Goal: Task Accomplishment & Management: Use online tool/utility

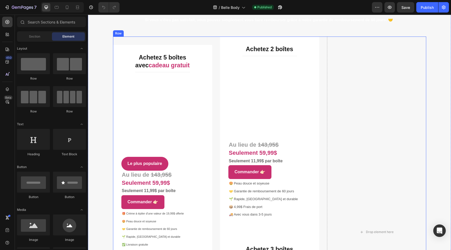
scroll to position [2347, 0]
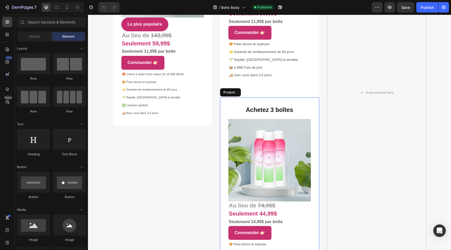
click at [300, 103] on div "Achetez 3 boîtes Heading Title Line (P) Images & Gallery Au lieu de 74,95$ Seul…" at bounding box center [269, 192] width 99 height 191
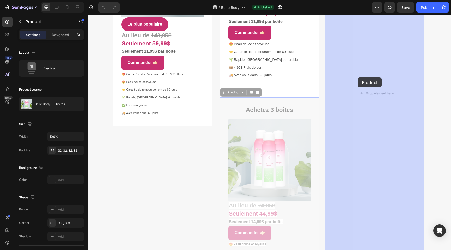
drag, startPoint x: 230, startPoint y: 94, endPoint x: 359, endPoint y: 77, distance: 130.2
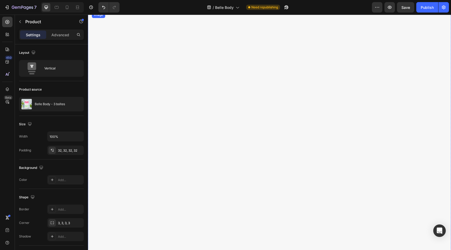
scroll to position [2460, 0]
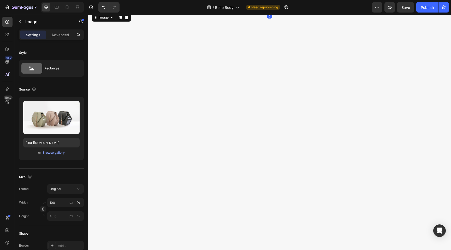
click at [278, 12] on img at bounding box center [270, 12] width 356 height 0
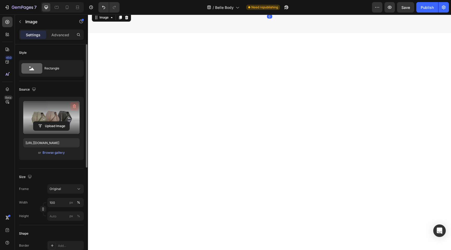
click at [73, 105] on icon "button" at bounding box center [74, 106] width 5 height 5
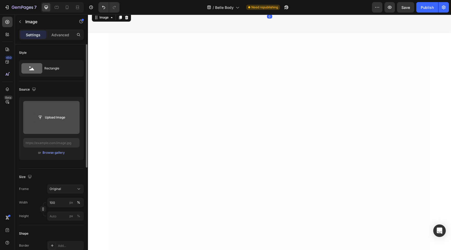
click at [54, 114] on input "file" at bounding box center [51, 117] width 36 height 9
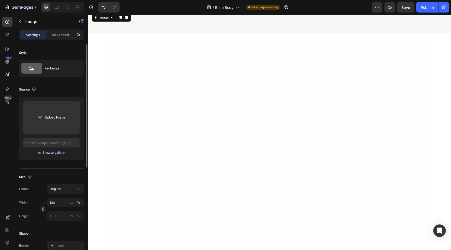
click at [53, 154] on div "Browse gallery" at bounding box center [54, 152] width 22 height 5
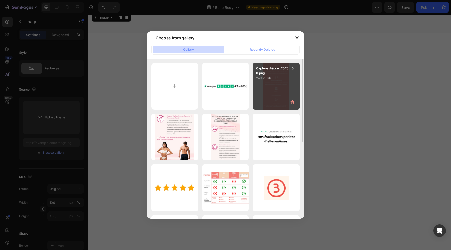
click at [283, 84] on div "Capture d’écran 2025...00.png 240.26 kb" at bounding box center [276, 86] width 47 height 47
type input "[URL][DOMAIN_NAME]"
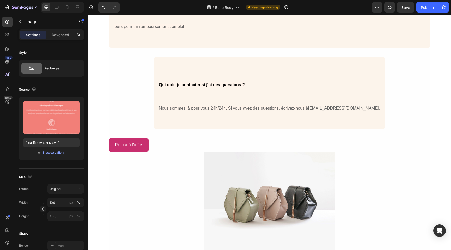
scroll to position [3942, 0]
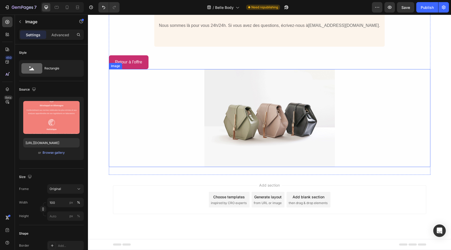
click at [283, 128] on img at bounding box center [270, 118] width 131 height 98
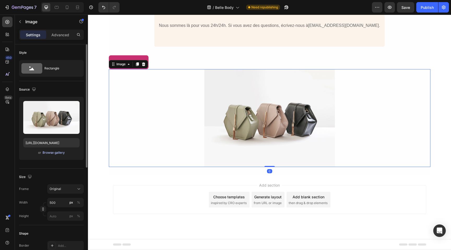
click at [57, 154] on div "Browse gallery" at bounding box center [54, 152] width 22 height 5
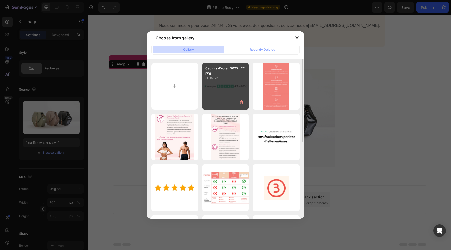
click at [215, 93] on div "Capture d’écran 2025...22.png 30.87 kb" at bounding box center [225, 86] width 47 height 47
type input "[URL][DOMAIN_NAME]"
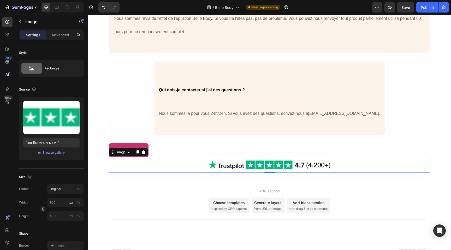
scroll to position [3860, 0]
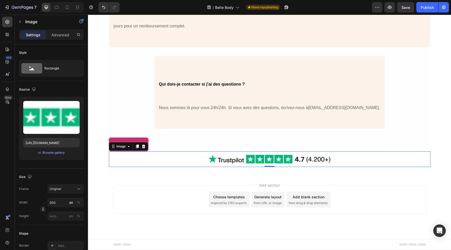
click at [136, 143] on div "Image" at bounding box center [128, 146] width 39 height 8
click at [143, 139] on link "Retour à l'offre" at bounding box center [129, 145] width 40 height 14
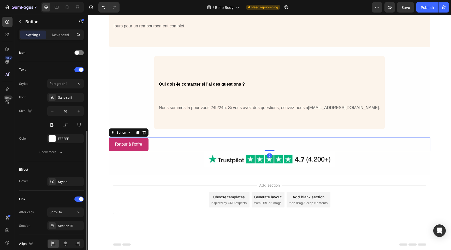
scroll to position [181, 0]
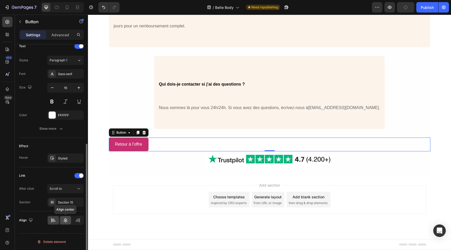
click at [66, 223] on icon at bounding box center [65, 220] width 5 height 5
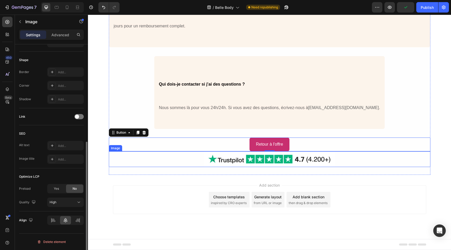
click at [271, 157] on img at bounding box center [270, 160] width 131 height 16
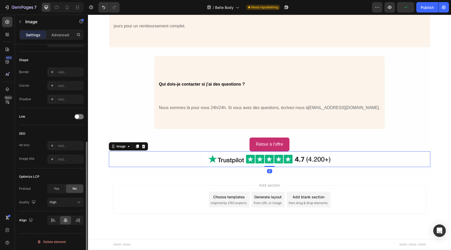
scroll to position [0, 0]
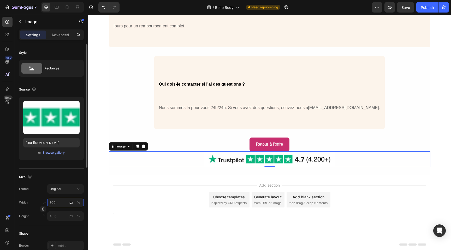
click at [51, 204] on input "500" at bounding box center [65, 202] width 37 height 9
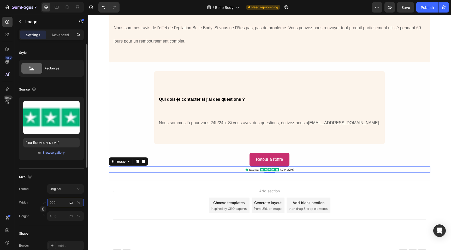
scroll to position [3851, 0]
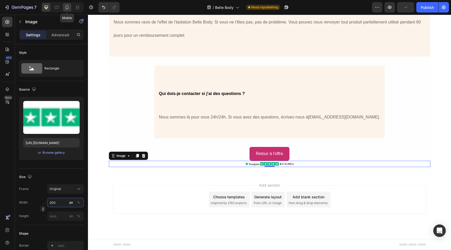
type input "200"
click at [63, 6] on div at bounding box center [67, 7] width 8 height 8
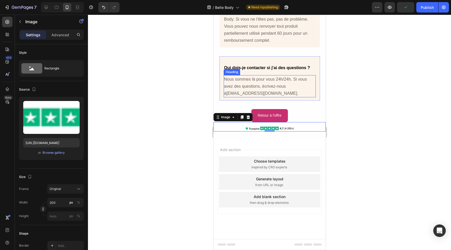
scroll to position [3736, 0]
click at [347, 139] on div at bounding box center [269, 133] width 363 height 236
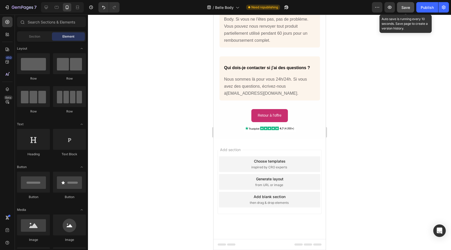
click at [401, 6] on button "Save" at bounding box center [405, 7] width 17 height 10
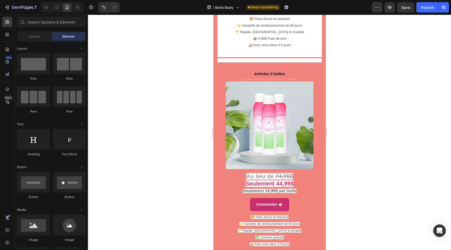
scroll to position [2561, 0]
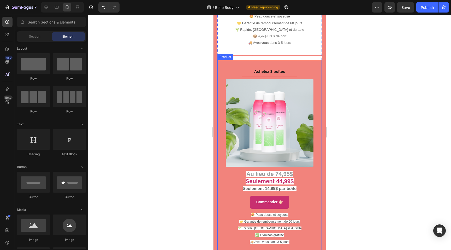
click at [315, 153] on div "Achetez 3 boîtes Heading Title Line (P) Images & Gallery Au lieu de 74,95$ Seul…" at bounding box center [269, 157] width 105 height 194
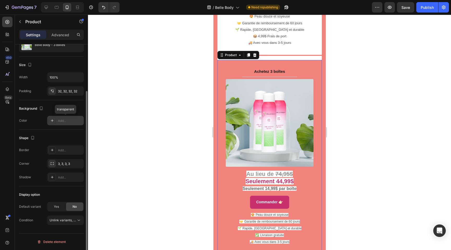
scroll to position [0, 0]
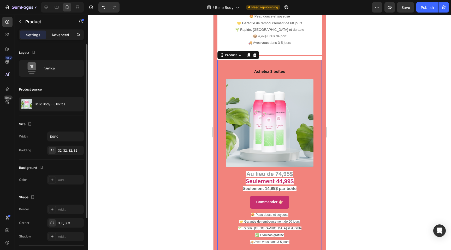
click at [58, 33] on p "Advanced" at bounding box center [60, 34] width 18 height 5
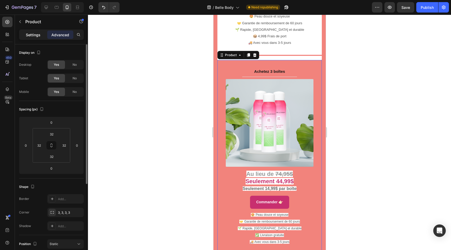
click at [37, 33] on p "Settings" at bounding box center [33, 34] width 15 height 5
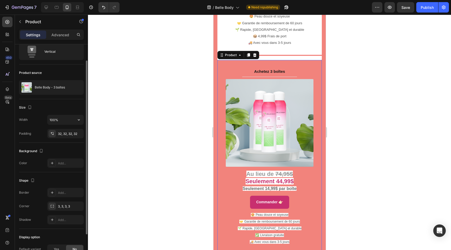
scroll to position [59, 0]
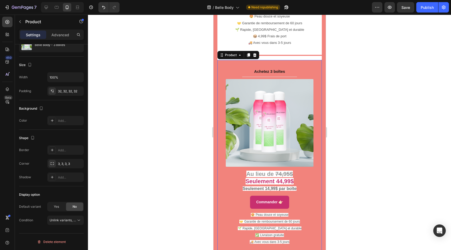
click at [223, 169] on div "Achetez 3 boîtes Heading Title Line (P) Images & Gallery Au lieu de 74,95$ Seul…" at bounding box center [269, 157] width 105 height 194
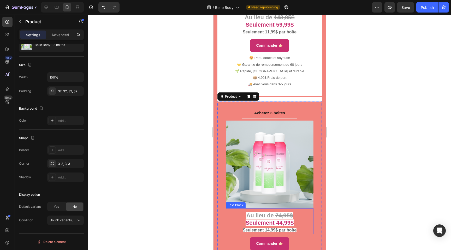
scroll to position [2534, 0]
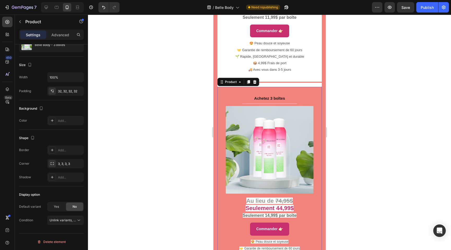
click at [313, 115] on div "Achetez 3 boîtes Heading Title Line (P) Images & Gallery Au lieu de 74,95$ Seul…" at bounding box center [269, 184] width 105 height 194
click at [285, 115] on img at bounding box center [270, 150] width 88 height 88
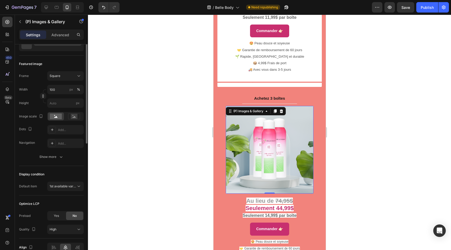
scroll to position [0, 0]
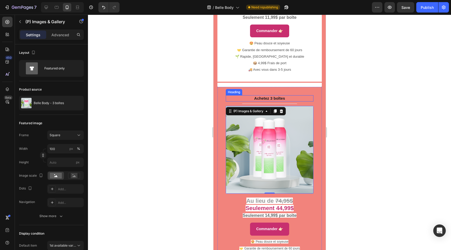
click at [294, 95] on h3 "Achetez 3 boîtes" at bounding box center [270, 98] width 88 height 6
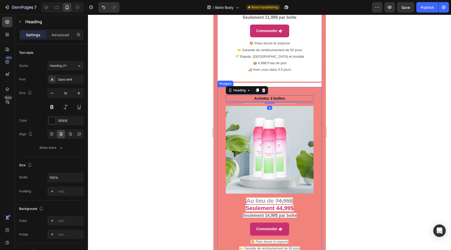
click at [291, 87] on div "Achetez 3 boîtes Heading 8 Title Line (P) Images & Gallery Au lieu de 74,95$ Se…" at bounding box center [269, 184] width 105 height 194
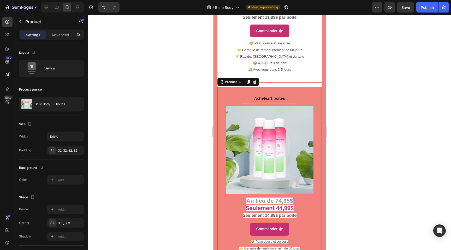
click at [222, 110] on div "Achetez 3 boîtes Heading Title Line (P) Images & Gallery Au lieu de 74,95$ Seul…" at bounding box center [269, 184] width 105 height 194
click at [59, 32] on p "Advanced" at bounding box center [60, 34] width 18 height 5
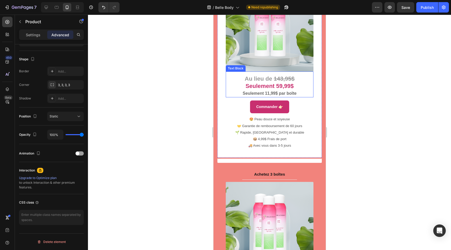
scroll to position [2495, 0]
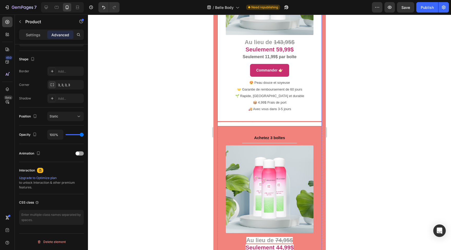
click at [293, 118] on div "Achetez 2 boîtes Heading Title Line (P) Images & Gallery Au lieu de 143,95$ Seu…" at bounding box center [269, 27] width 105 height 198
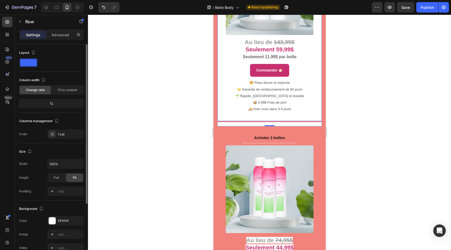
click at [303, 109] on div "Achetez 2 boîtes Heading Title Line (P) Images & Gallery Au lieu de 143,95$ Seu…" at bounding box center [269, 24] width 105 height 193
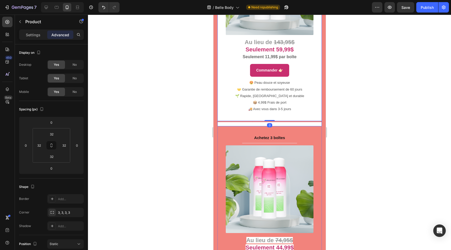
click at [290, 116] on div "Achetez 2 boîtes Heading Title Line (P) Images & Gallery Au lieu de 143,95$ Seu…" at bounding box center [269, 27] width 105 height 198
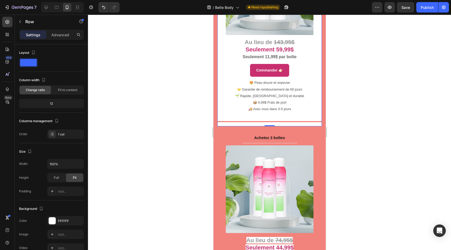
click at [287, 116] on div "Achetez 2 boîtes Heading Title Line (P) Images & Gallery Au lieu de 143,95$ Seu…" at bounding box center [269, 27] width 105 height 198
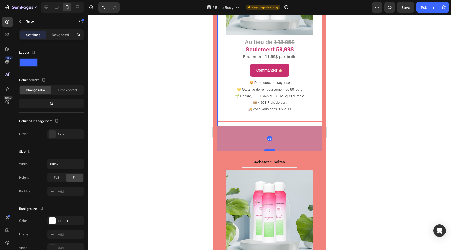
drag, startPoint x: 269, startPoint y: 119, endPoint x: 263, endPoint y: 143, distance: 25.0
click at [264, 149] on div at bounding box center [269, 150] width 10 height 2
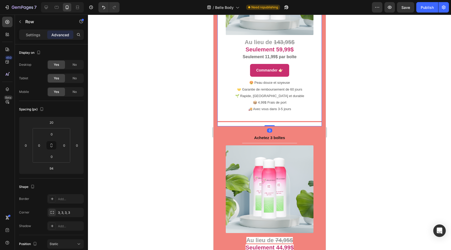
drag, startPoint x: 270, startPoint y: 144, endPoint x: 275, endPoint y: 104, distance: 40.2
click at [275, 104] on div "Achetez 2 boîtes Heading Title Line (P) Images & Gallery Au lieu de 143,95$ Seu…" at bounding box center [269, 27] width 105 height 198
type input "0"
click at [298, 85] on p "😍 Peau douce et soyeuse 🤝 Garantie de remboursement de 60 jours 🌱 Rapide, [GEOG…" at bounding box center [269, 95] width 87 height 33
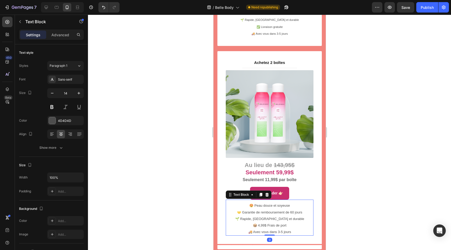
scroll to position [2368, 0]
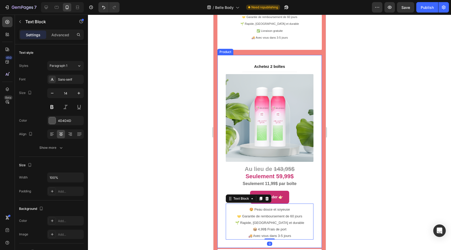
click at [221, 84] on div "Achetez 2 boîtes Heading Title Line (P) Images & Gallery Au lieu de 143,95$ Seu…" at bounding box center [269, 151] width 105 height 193
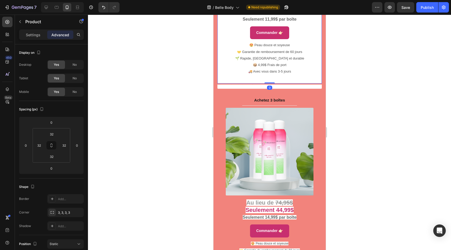
scroll to position [2540, 0]
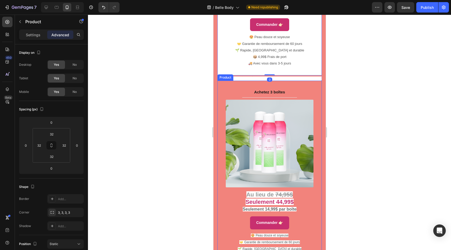
click at [221, 93] on div "Achetez 3 boîtes Heading Title Line (P) Images & Gallery Au lieu de 74,95$ Seul…" at bounding box center [269, 178] width 105 height 194
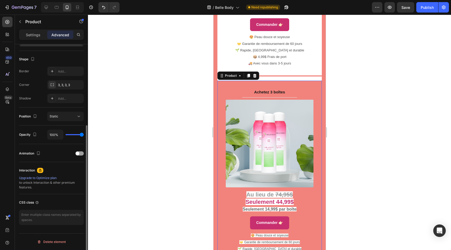
scroll to position [0, 0]
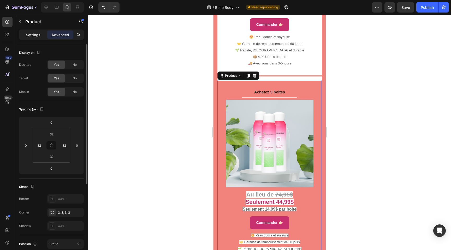
click at [34, 34] on p "Settings" at bounding box center [33, 34] width 15 height 5
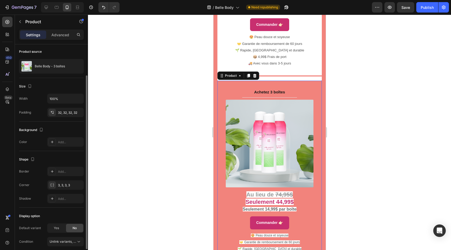
scroll to position [39, 0]
click at [55, 139] on div at bounding box center [52, 141] width 7 height 7
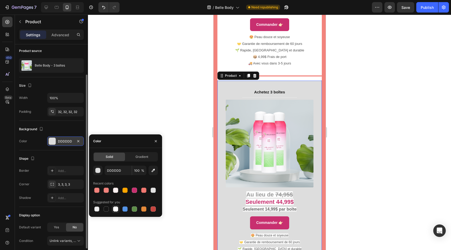
click at [116, 209] on div at bounding box center [115, 209] width 5 height 5
type input "FFFFFF"
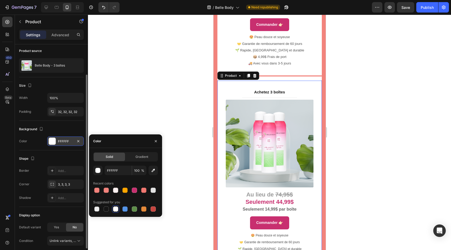
click at [335, 149] on div at bounding box center [269, 133] width 363 height 236
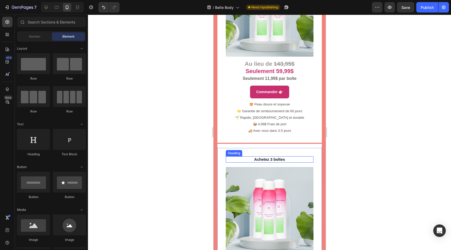
scroll to position [2488, 0]
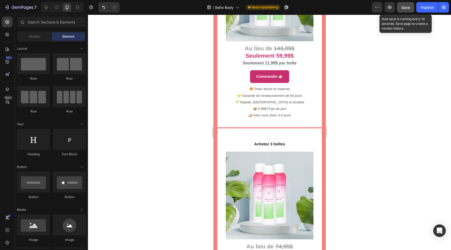
click at [406, 6] on span "Save" at bounding box center [406, 7] width 9 height 4
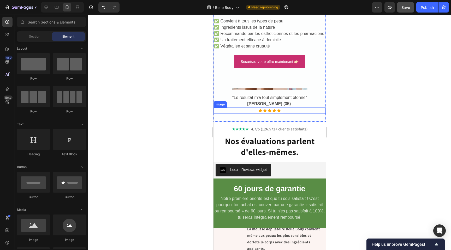
scroll to position [1666, 0]
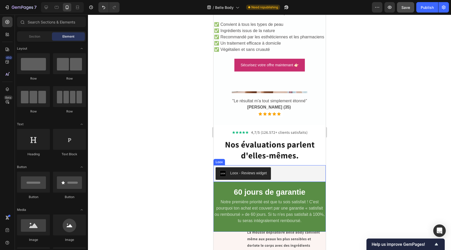
click at [297, 180] on div "Loox - Reviews widget" at bounding box center [270, 173] width 108 height 13
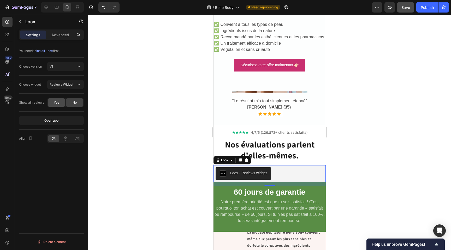
click at [59, 104] on div "Yes" at bounding box center [56, 103] width 17 height 8
click at [66, 36] on p "Advanced" at bounding box center [60, 34] width 18 height 5
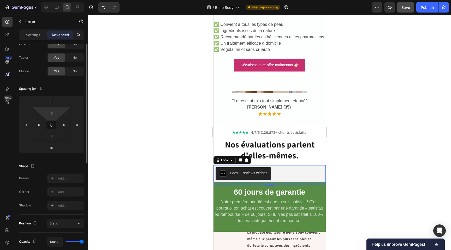
scroll to position [0, 0]
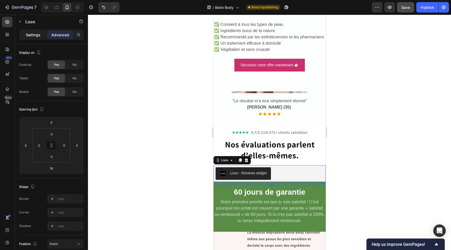
click at [39, 36] on p "Settings" at bounding box center [33, 34] width 15 height 5
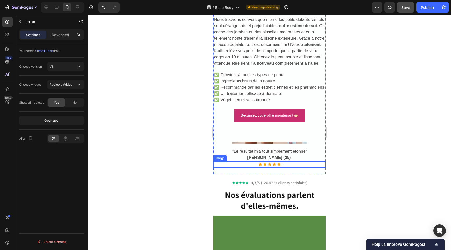
scroll to position [1591, 0]
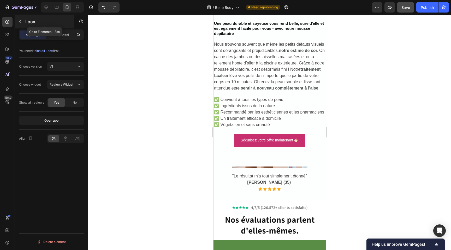
click at [22, 20] on button "button" at bounding box center [20, 22] width 8 height 8
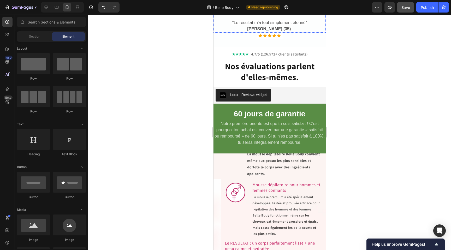
scroll to position [1748, 0]
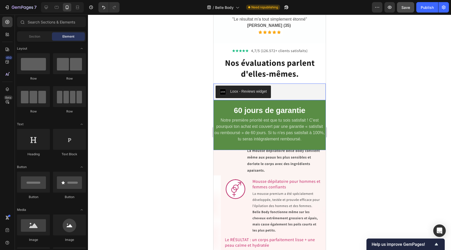
click at [315, 98] on div "Loox - Reviews widget" at bounding box center [270, 92] width 108 height 13
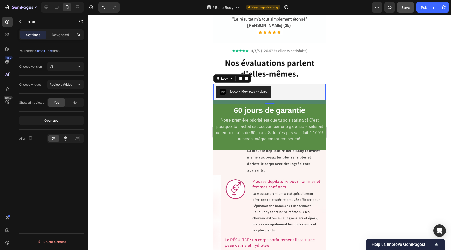
click at [65, 137] on icon at bounding box center [65, 138] width 5 height 5
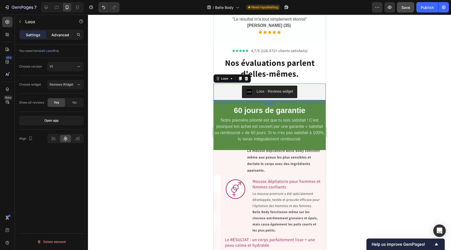
click at [55, 37] on p "Advanced" at bounding box center [60, 34] width 18 height 5
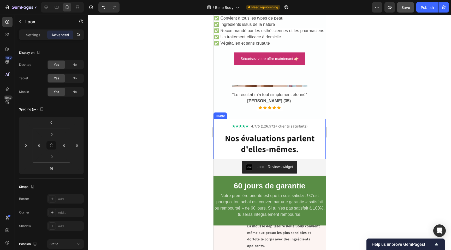
scroll to position [1665, 0]
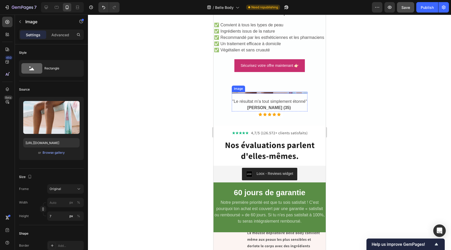
click at [277, 94] on div "Image" at bounding box center [270, 93] width 76 height 2
click at [277, 92] on div "Une peau durable et soyeuse vous rend belle, sure d'elle et est egalement facil…" at bounding box center [269, 16] width 112 height 152
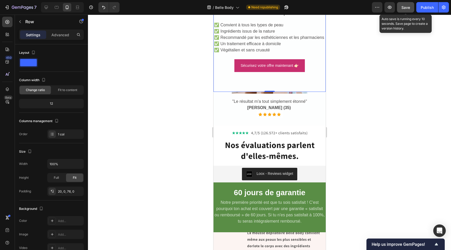
click at [408, 6] on span "Save" at bounding box center [406, 7] width 9 height 4
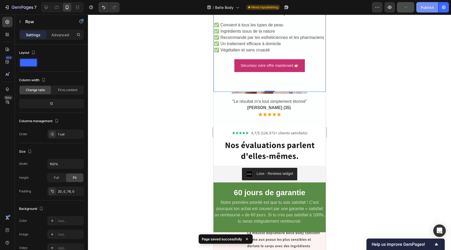
click at [426, 5] on div "Publish" at bounding box center [427, 7] width 13 height 5
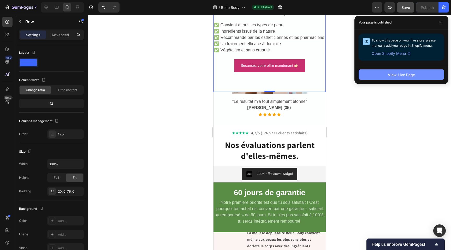
click at [398, 76] on div "View Live Page" at bounding box center [401, 74] width 27 height 5
